Goal: Browse casually: Explore the website without a specific task or goal

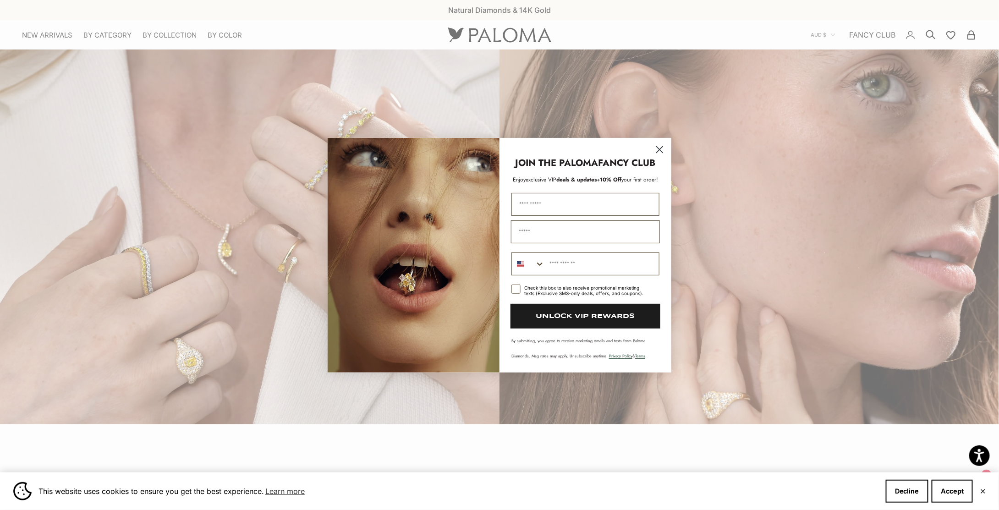
click at [663, 148] on circle "Close dialog" at bounding box center [659, 149] width 15 height 15
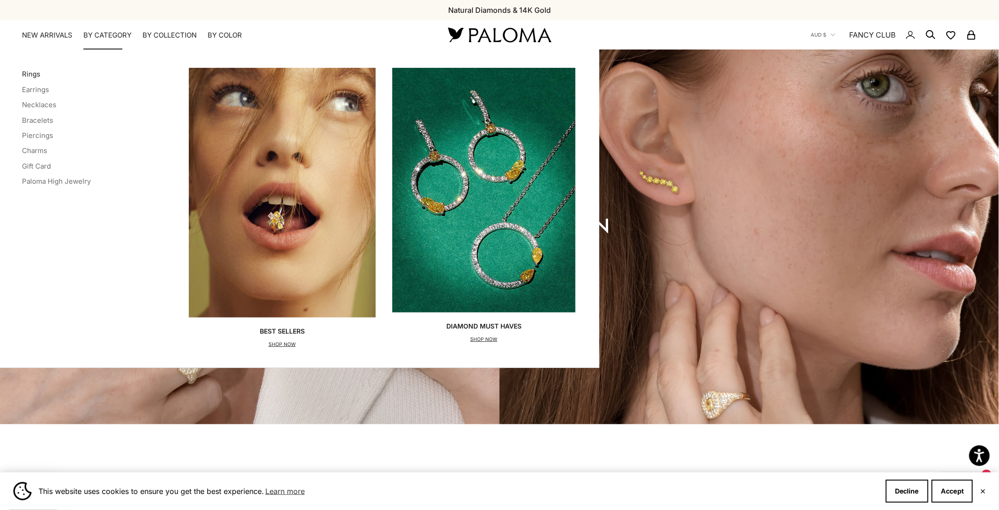
click at [31, 74] on link "Rings" at bounding box center [31, 74] width 18 height 9
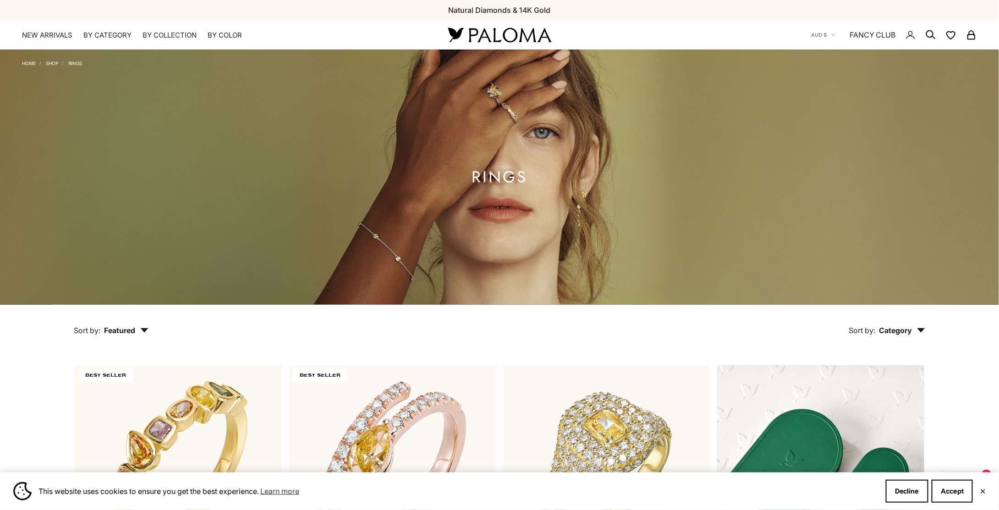
scroll to position [229, 0]
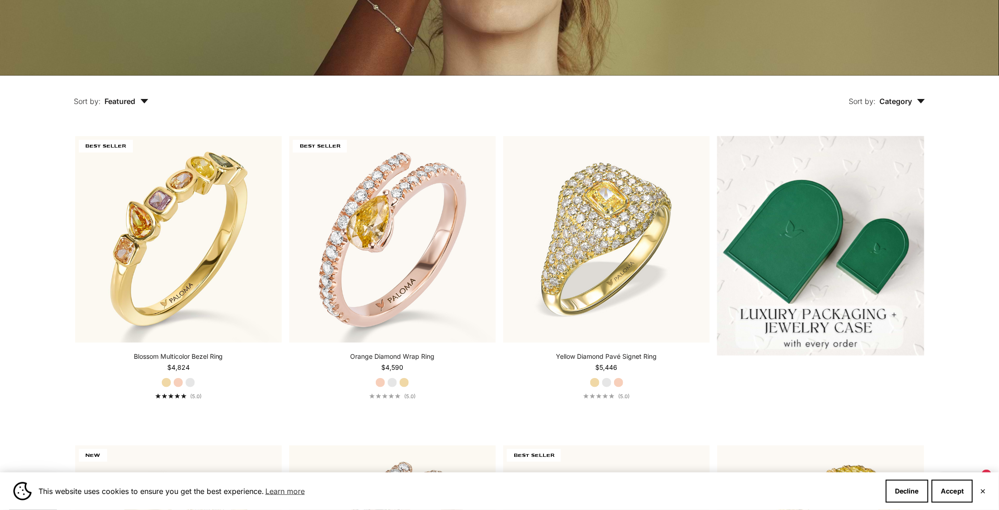
click at [411, 107] on div "Sort by: Category Sort by Ring" at bounding box center [558, 95] width 777 height 38
drag, startPoint x: 411, startPoint y: 107, endPoint x: 416, endPoint y: 117, distance: 11.7
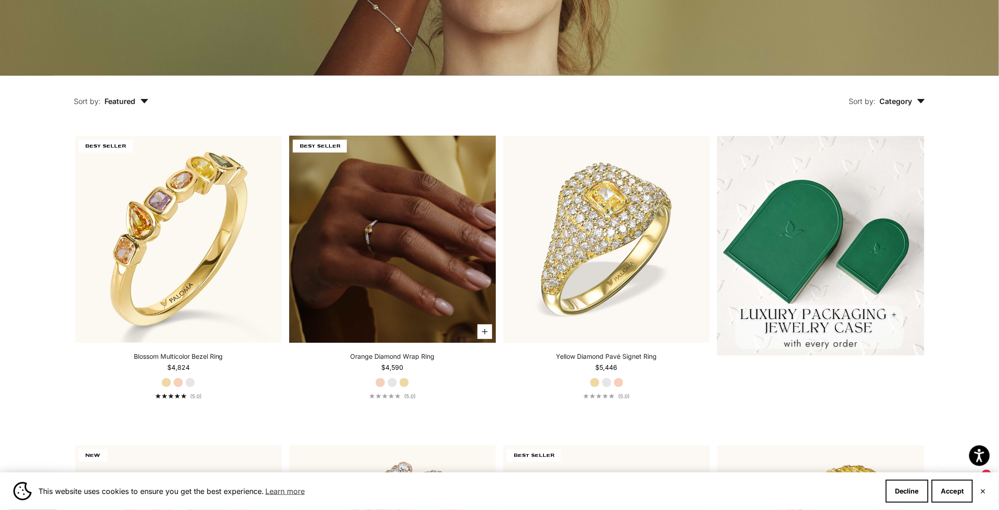
scroll to position [275, 0]
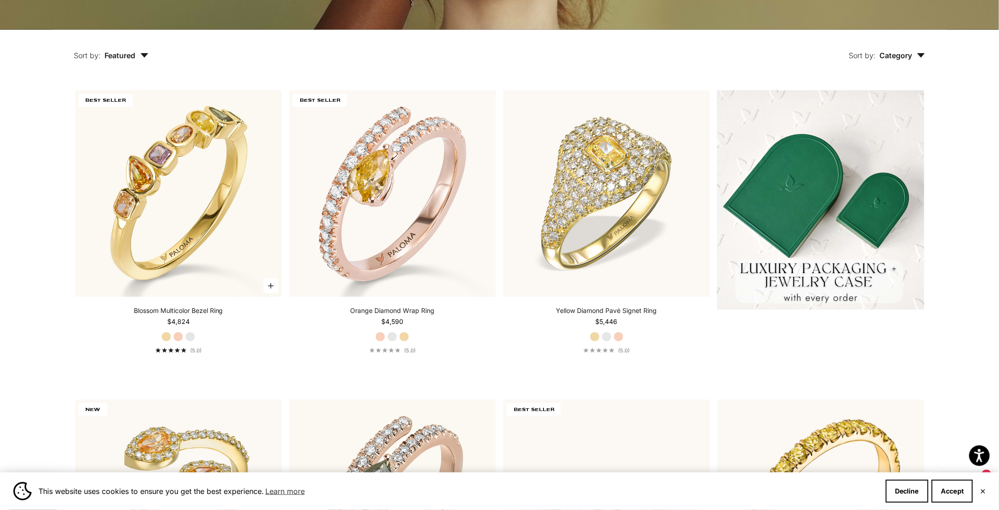
click at [177, 339] on label "Rose Gold" at bounding box center [178, 337] width 10 height 10
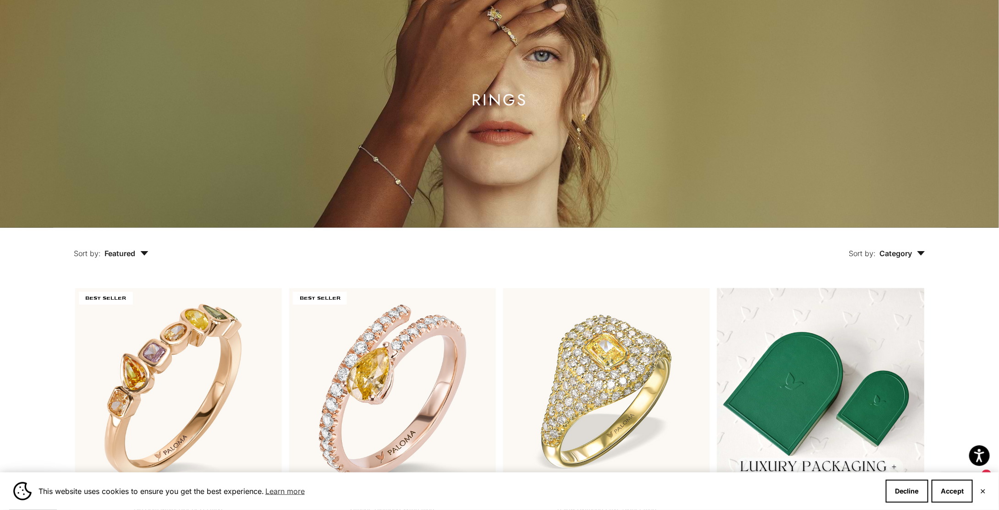
scroll to position [183, 0]
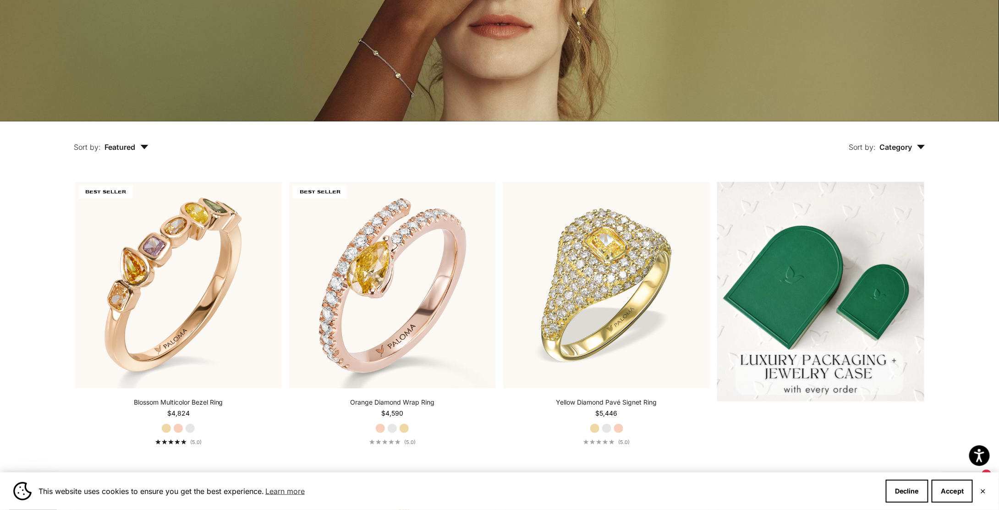
click at [883, 147] on span "Category" at bounding box center [902, 146] width 45 height 9
click at [131, 151] on span "Featured" at bounding box center [127, 146] width 44 height 9
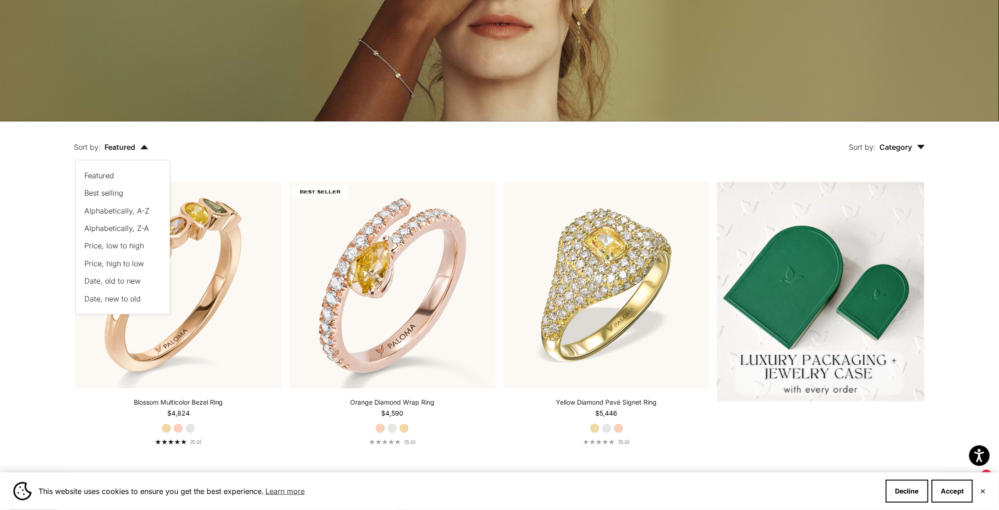
click at [125, 261] on span "Price, high to low" at bounding box center [115, 263] width 60 height 9
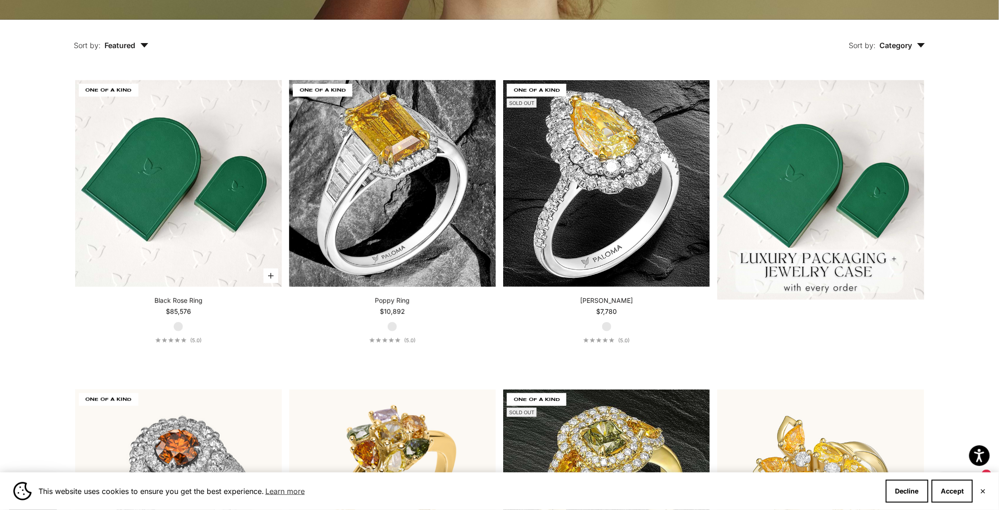
scroll to position [288, 0]
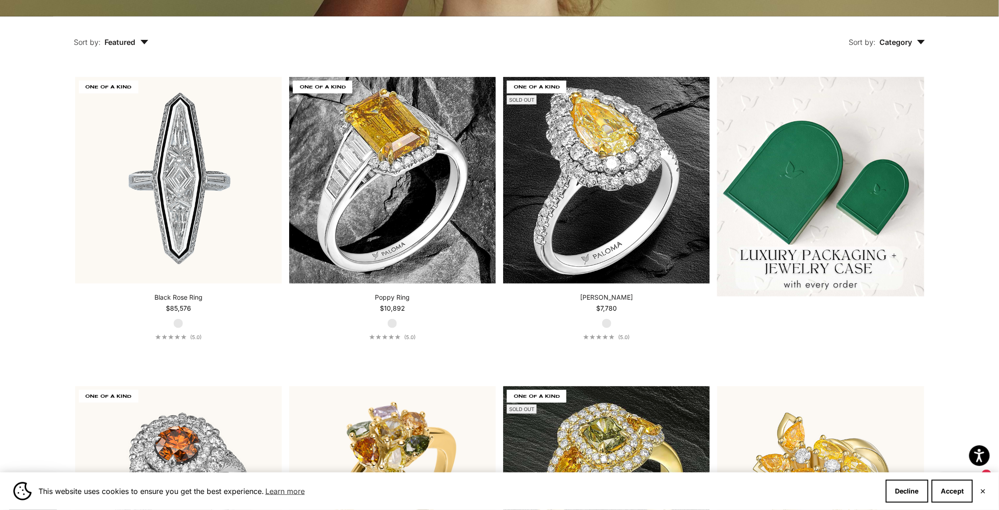
click at [118, 38] on span "Featured" at bounding box center [127, 42] width 44 height 9
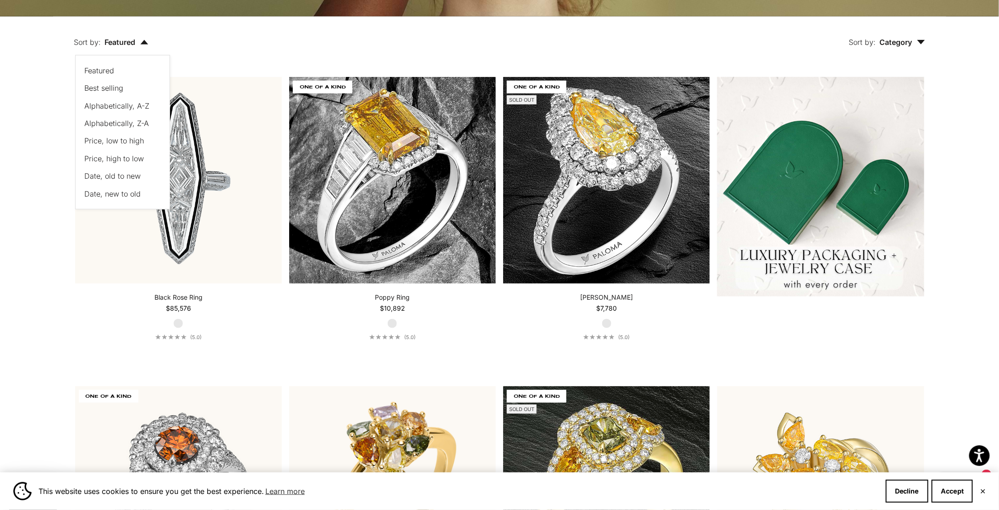
click at [128, 138] on span "Price, low to high" at bounding box center [115, 140] width 60 height 9
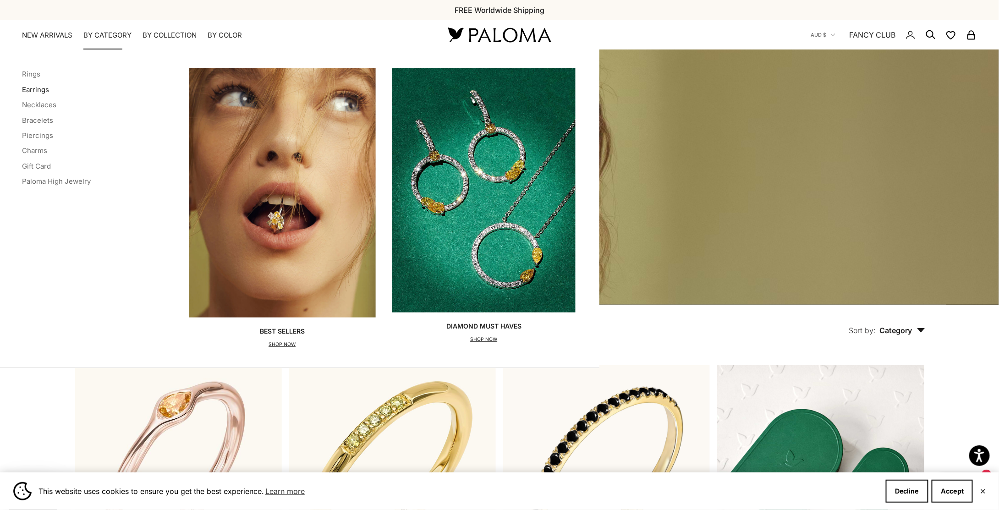
click at [31, 88] on link "Earrings" at bounding box center [35, 89] width 27 height 9
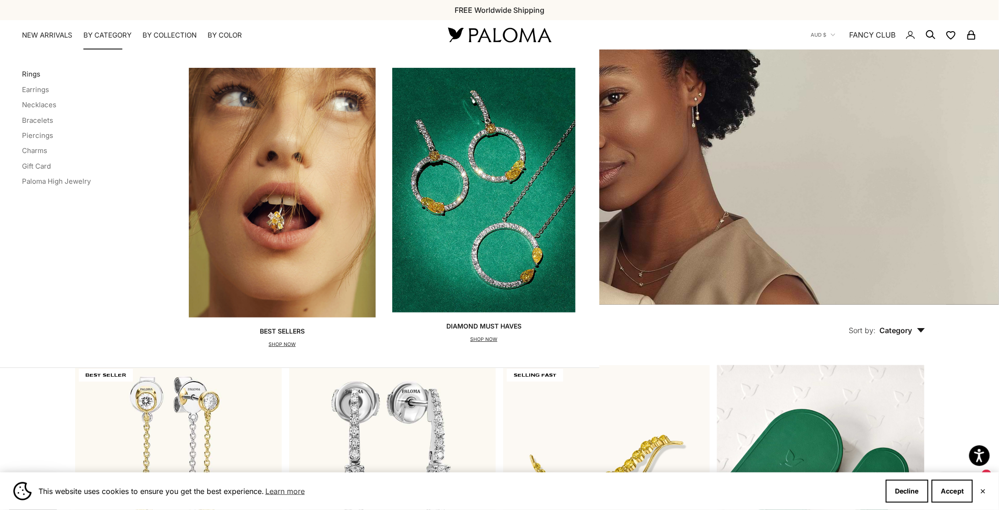
click at [29, 75] on link "Rings" at bounding box center [31, 74] width 18 height 9
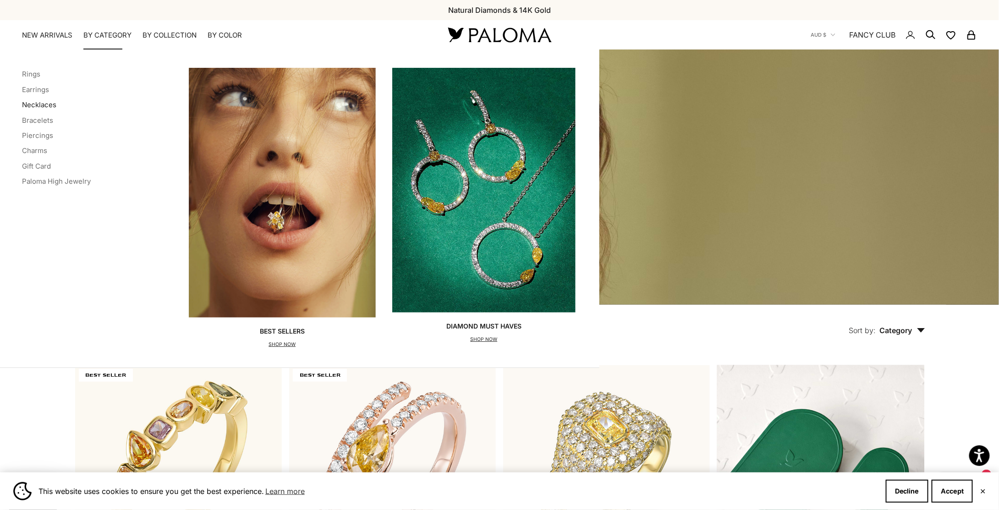
click at [44, 103] on link "Necklaces" at bounding box center [39, 104] width 34 height 9
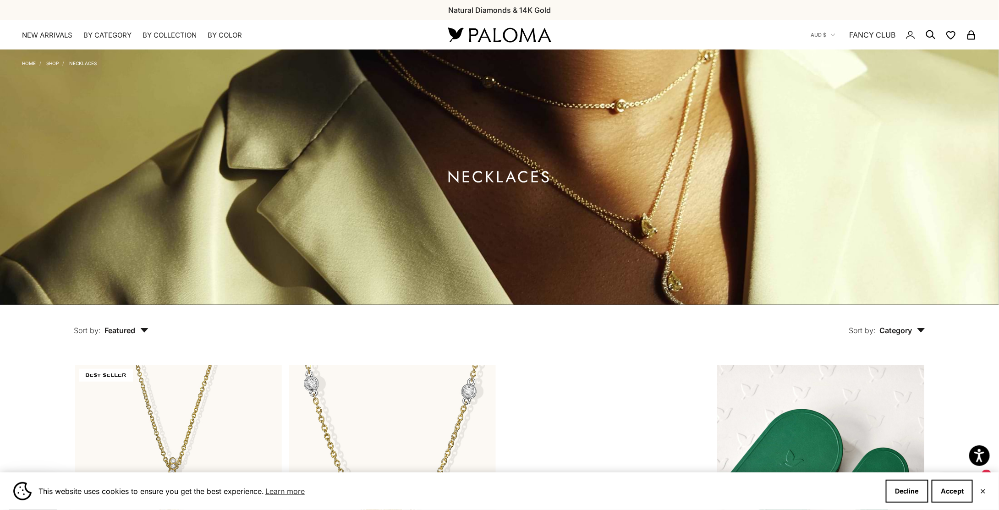
click at [438, 174] on img at bounding box center [499, 176] width 999 height 255
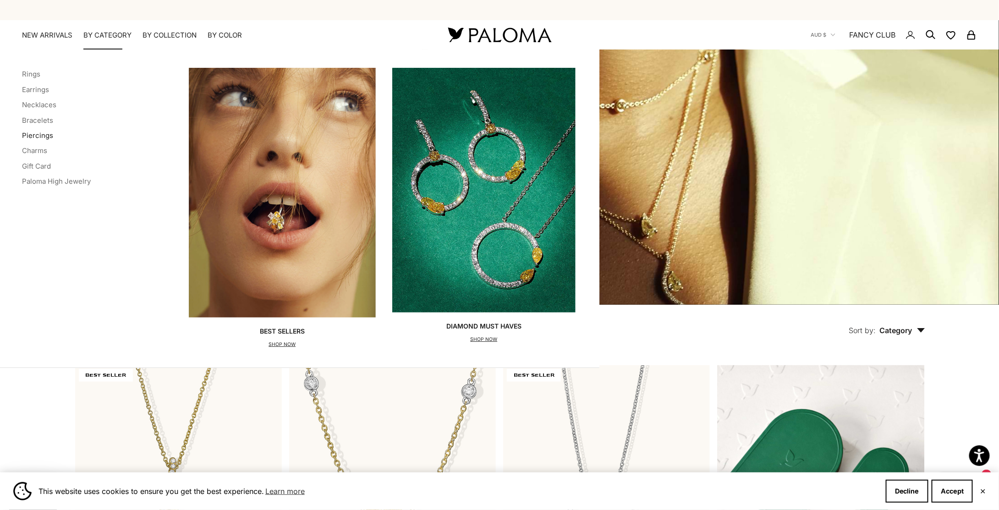
click at [48, 131] on link "Piercings" at bounding box center [37, 135] width 31 height 9
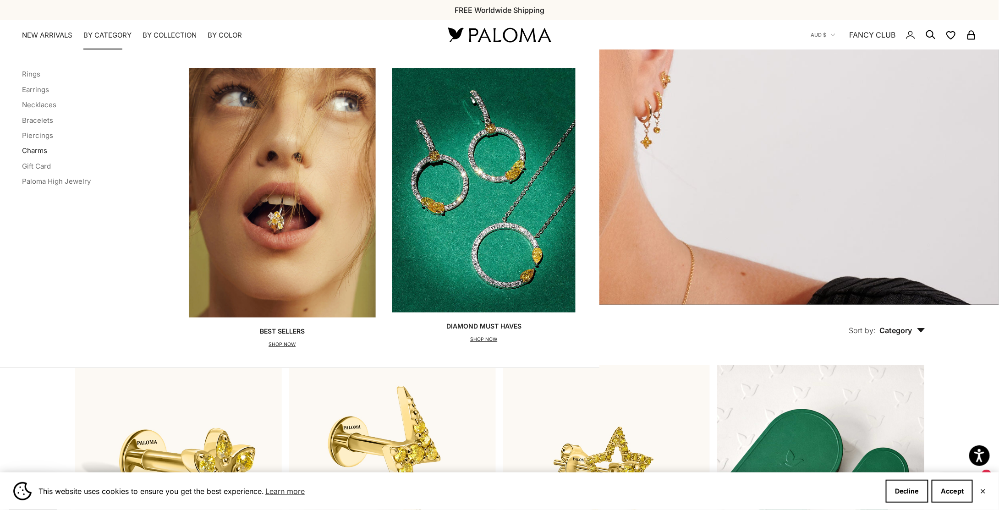
click at [38, 151] on link "Charms" at bounding box center [34, 150] width 25 height 9
